Goal: Use online tool/utility

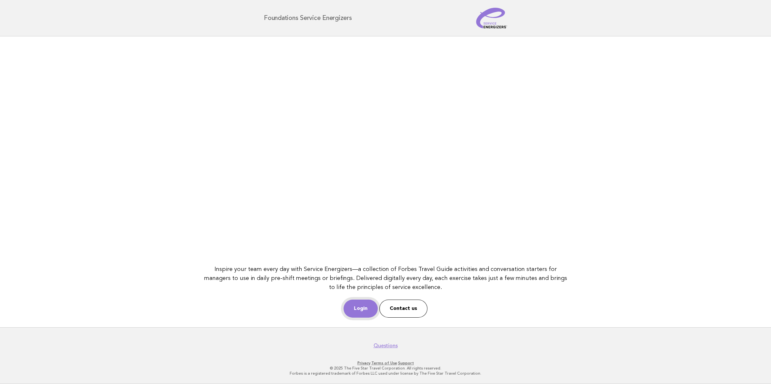
click at [365, 311] on link "Login" at bounding box center [360, 309] width 34 height 18
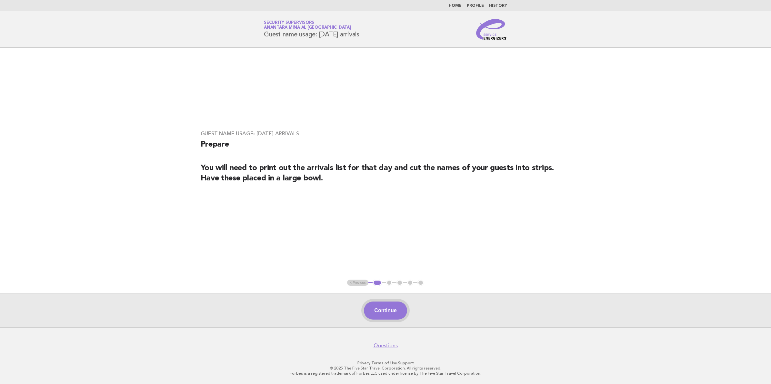
click at [379, 320] on button "Continue" at bounding box center [385, 311] width 43 height 18
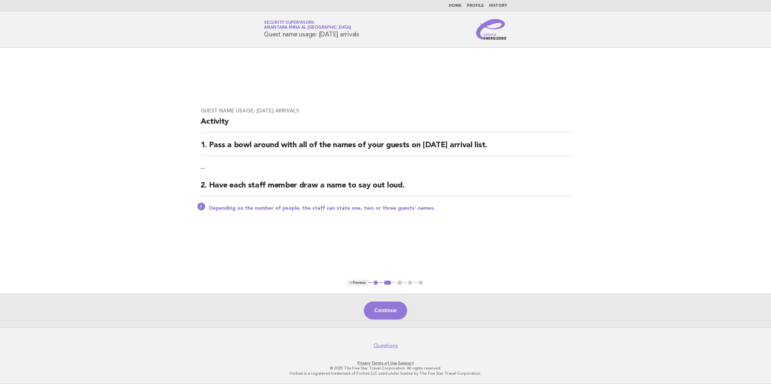
click at [378, 319] on button "Continue" at bounding box center [385, 311] width 43 height 18
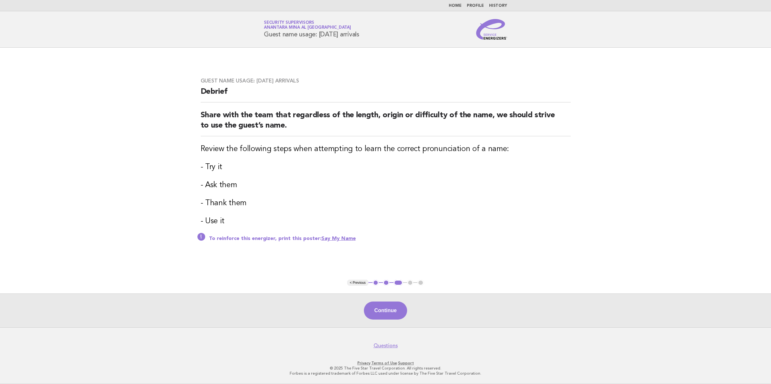
click at [377, 318] on button "Continue" at bounding box center [385, 311] width 43 height 18
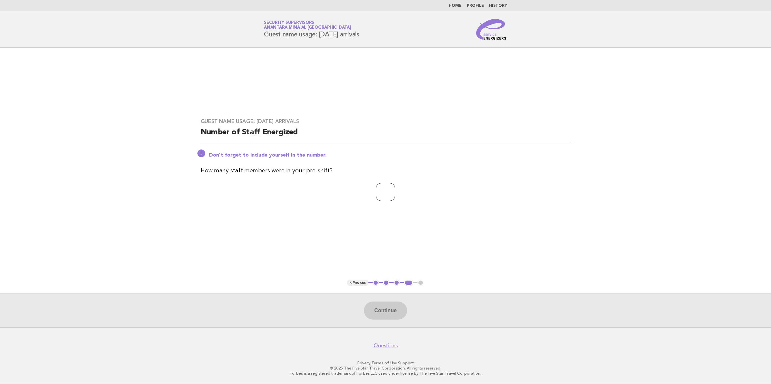
drag, startPoint x: 389, startPoint y: 197, endPoint x: 392, endPoint y: 188, distance: 9.9
click at [389, 197] on input "number" at bounding box center [385, 192] width 19 height 18
type input "**"
click at [384, 316] on button "Continue" at bounding box center [385, 311] width 43 height 18
